Goal: Information Seeking & Learning: Learn about a topic

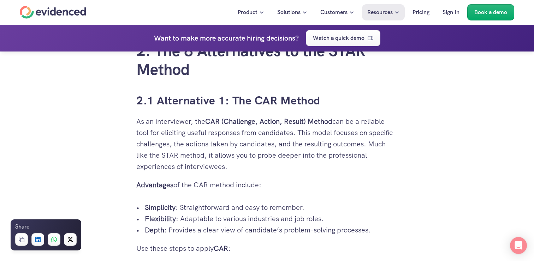
scroll to position [1229, 0]
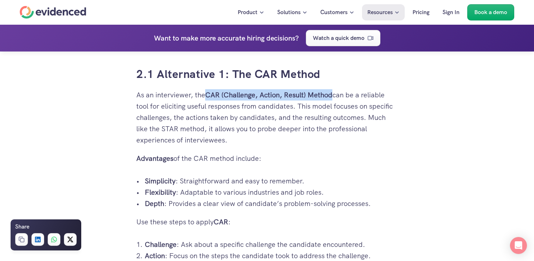
drag, startPoint x: 208, startPoint y: 96, endPoint x: 334, endPoint y: 94, distance: 125.7
click at [334, 94] on p "As an interviewer, the CAR (Challenge, Action, Result) Method can be a reliable…" at bounding box center [266, 117] width 261 height 56
copy strong "CAR (Challenge, Action, Result) Method"
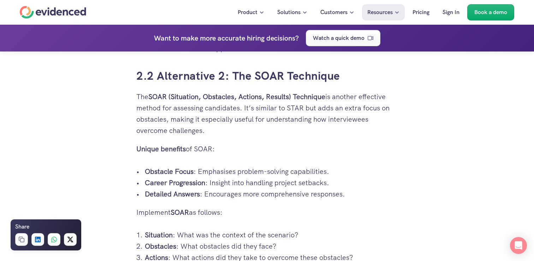
scroll to position [1478, 0]
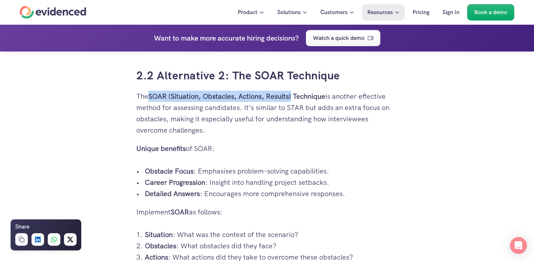
drag, startPoint x: 152, startPoint y: 100, endPoint x: 294, endPoint y: 97, distance: 142.3
click at [294, 97] on strong "SOAR (Situation, Obstacles, Actions, Results) Technique" at bounding box center [236, 96] width 177 height 9
copy strong "SOAR (Situation, Obstacles, Actions, Results)"
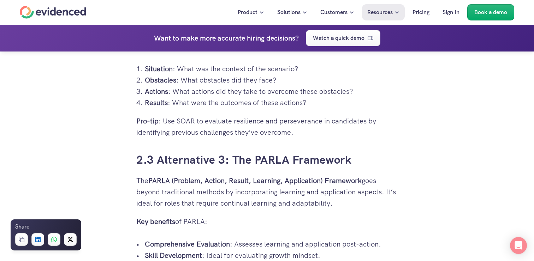
scroll to position [1681, 0]
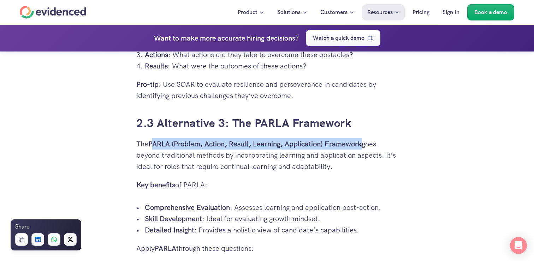
drag, startPoint x: 152, startPoint y: 144, endPoint x: 362, endPoint y: 138, distance: 210.2
click at [362, 138] on p "The PARLA (Problem, Action, Result, Learning, Application) Framework goes beyon…" at bounding box center [266, 155] width 261 height 34
copy strong "[PERSON_NAME] (Problem, Action, Result, Learning, Application) Framework"
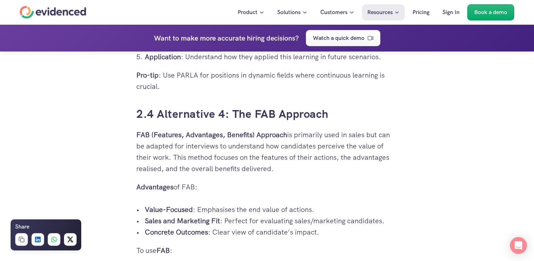
scroll to position [1947, 0]
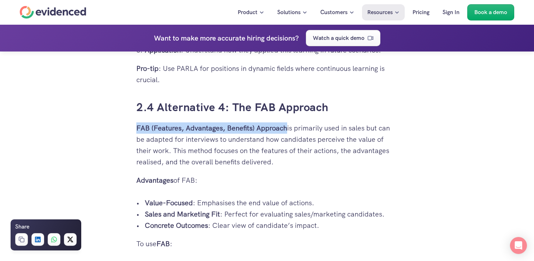
drag, startPoint x: 137, startPoint y: 129, endPoint x: 285, endPoint y: 127, distance: 147.6
click at [285, 127] on strong "FAB (Features, Advantages, Benefits) Approach" at bounding box center [211, 128] width 151 height 9
copy strong "FAB (Features, Advantages, Benefits) Approach"
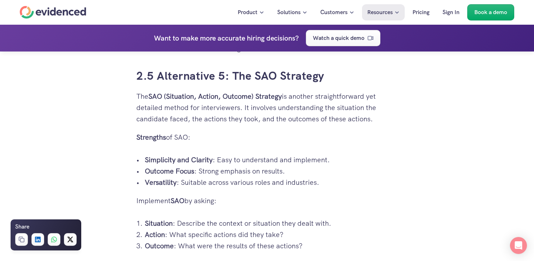
scroll to position [2237, 0]
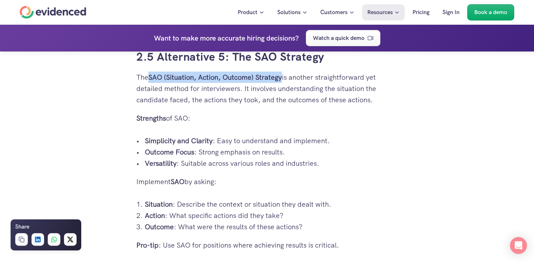
drag, startPoint x: 151, startPoint y: 79, endPoint x: 284, endPoint y: 77, distance: 133.5
click at [284, 77] on p "The SAO (Situation, Action, Outcome) Strategy is another straightforward yet de…" at bounding box center [266, 89] width 261 height 34
copy strong "SAO (Situation, Action, Outcome) Strategy"
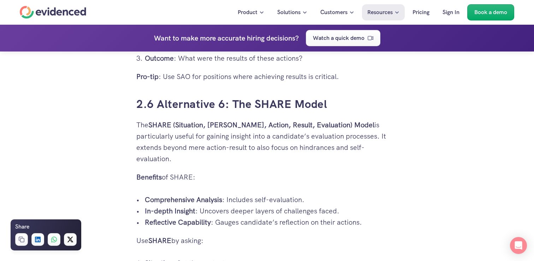
scroll to position [2406, 0]
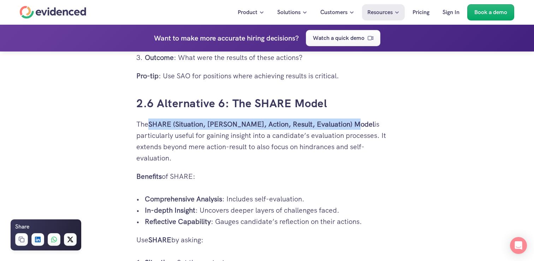
drag, startPoint x: 150, startPoint y: 125, endPoint x: 353, endPoint y: 121, distance: 202.4
click at [353, 121] on p "The SHARE (Situation, [PERSON_NAME], Action, Result, Evaluation) Model is parti…" at bounding box center [266, 141] width 261 height 45
copy strong "SHARE (Situation, [PERSON_NAME], Action, Result, Evaluation) Model"
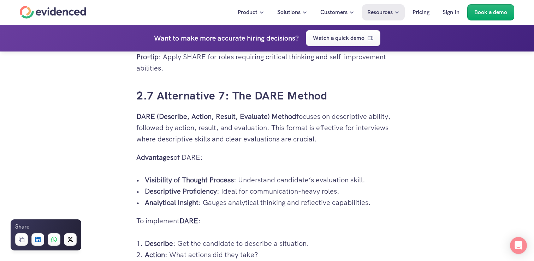
scroll to position [2703, 0]
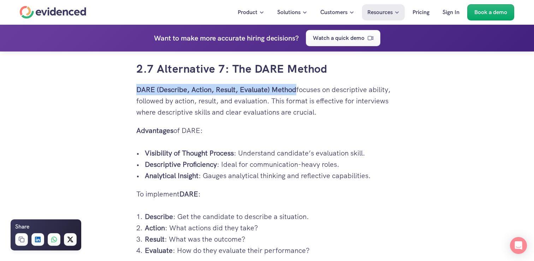
drag, startPoint x: 133, startPoint y: 91, endPoint x: 295, endPoint y: 94, distance: 162.1
copy strong "DARE (Describe, Action, Result, Evaluate) Method"
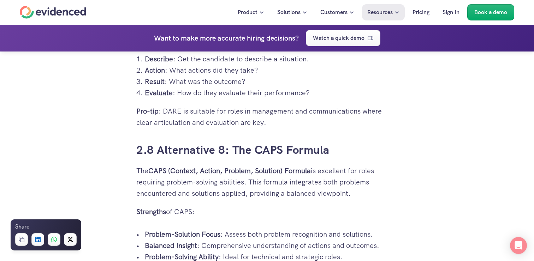
scroll to position [2920, 0]
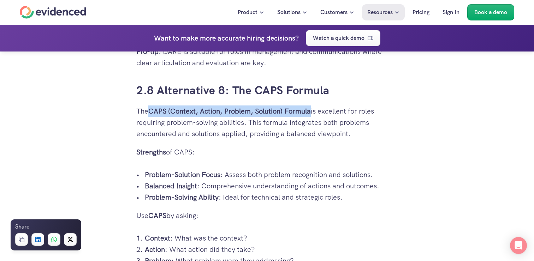
drag, startPoint x: 150, startPoint y: 112, endPoint x: 313, endPoint y: 115, distance: 163.5
click at [313, 115] on p "The CAPS (Context, Action, Problem, Solution) Formula is excellent for roles re…" at bounding box center [266, 123] width 261 height 34
copy strong "CAPS (Context, Action, Problem, Solution) Formula"
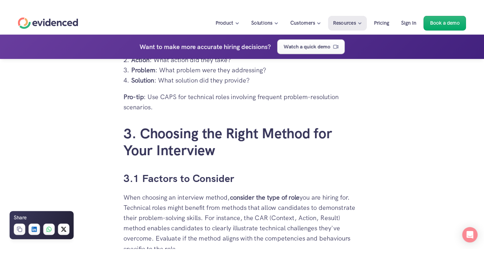
scroll to position [3118, 0]
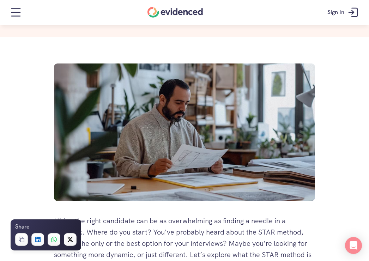
scroll to position [0, 0]
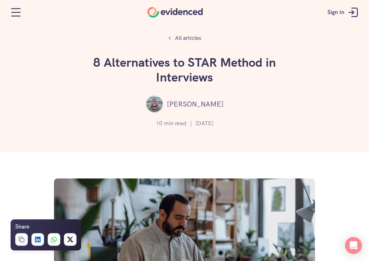
drag, startPoint x: 95, startPoint y: 64, endPoint x: 214, endPoint y: 82, distance: 119.9
click at [214, 82] on h1 "8 Alternatives to STAR Method in Interviews" at bounding box center [185, 70] width 212 height 30
copy h1 "8 Alternatives to STAR Method in Interviews"
